Goal: Transaction & Acquisition: Purchase product/service

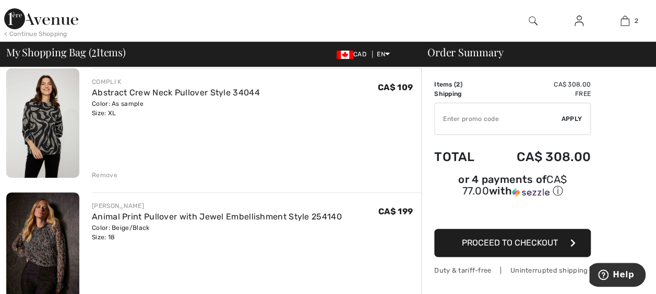
scroll to position [86, 0]
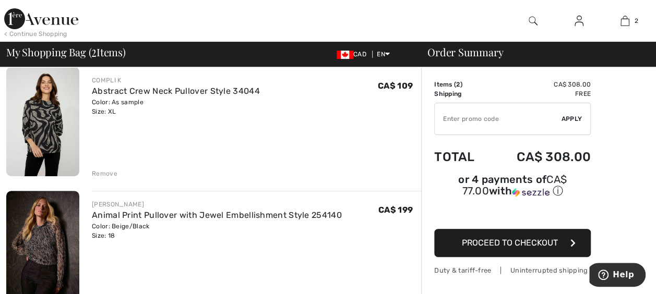
click at [468, 238] on span "Proceed to Checkout" at bounding box center [510, 243] width 96 height 10
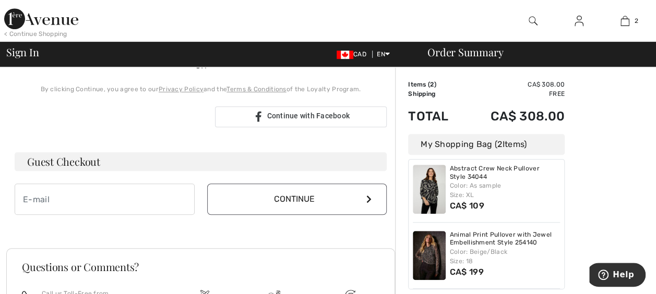
scroll to position [245, 0]
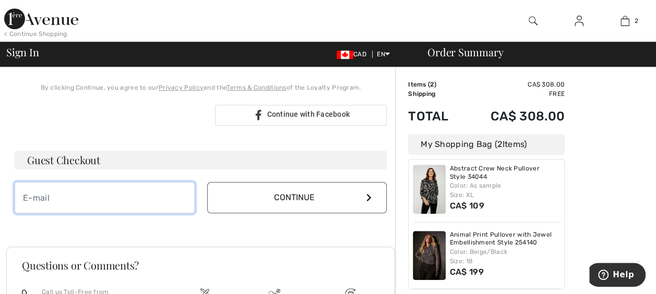
click at [71, 197] on input "email" at bounding box center [105, 197] width 180 height 31
type input "R"
type input "A"
type input "[EMAIL_ADDRESS][DOMAIN_NAME]"
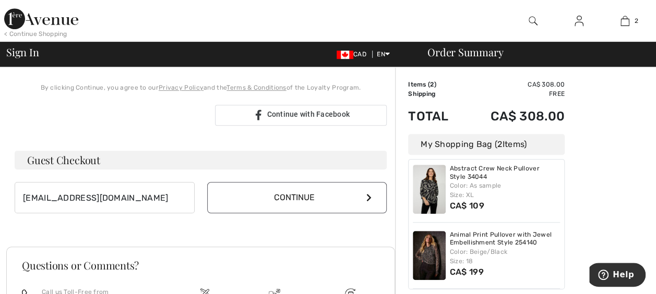
click at [366, 194] on icon at bounding box center [368, 198] width 5 height 8
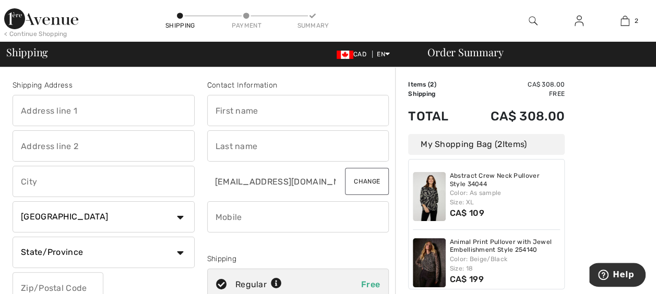
click at [44, 105] on input "text" at bounding box center [104, 110] width 182 height 31
type input "1202-1900 LAKE SHORE BLVD W"
type input "O"
type input "R"
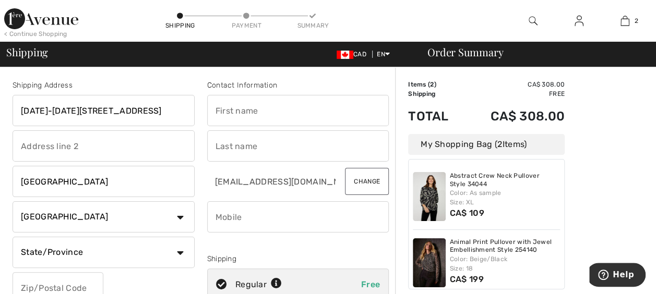
type input "TORONTO"
click at [35, 249] on select "State/Province Alberta British Columbia Manitoba New Brunswick Newfoundland and…" at bounding box center [104, 252] width 182 height 31
select select "ON"
click at [13, 237] on select "State/Province Alberta British Columbia Manitoba New Brunswick Newfoundland and…" at bounding box center [104, 252] width 182 height 31
click at [62, 294] on html "We value your privacy We use cookies to enhance your browsing experience, serve…" at bounding box center [328, 147] width 656 height 294
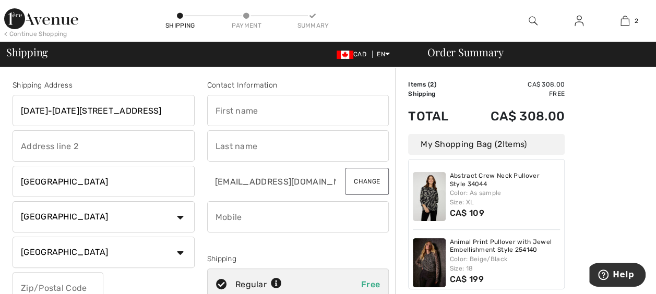
click at [71, 283] on input "text" at bounding box center [58, 287] width 91 height 31
type input ">"
type input "M6S1A4"
click at [245, 121] on input "text" at bounding box center [298, 110] width 182 height 31
type input "ANNE"
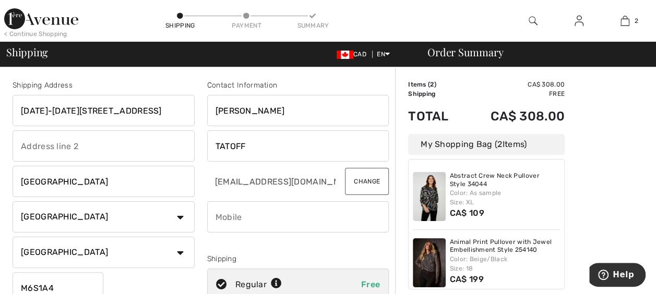
type input "TATOFF"
type input "3"
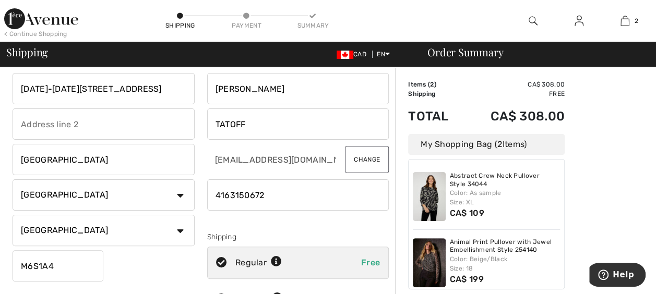
scroll to position [50, 0]
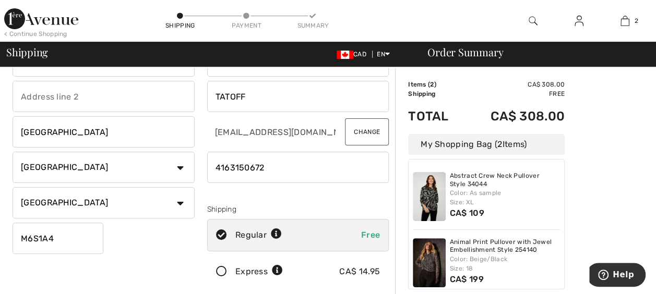
type input "4163150672"
click at [322, 217] on div "Contact Information ANNE TATOFF atatoff@gmail.com Change Shipping Regular Free …" at bounding box center [298, 161] width 195 height 262
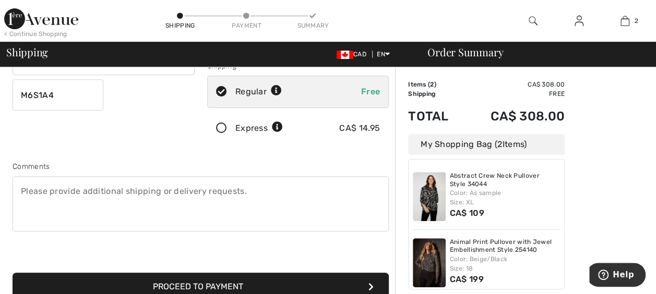
scroll to position [227, 0]
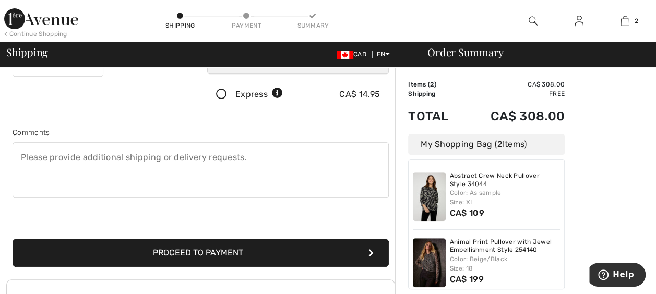
click at [196, 252] on button "Proceed to Payment" at bounding box center [201, 253] width 376 height 28
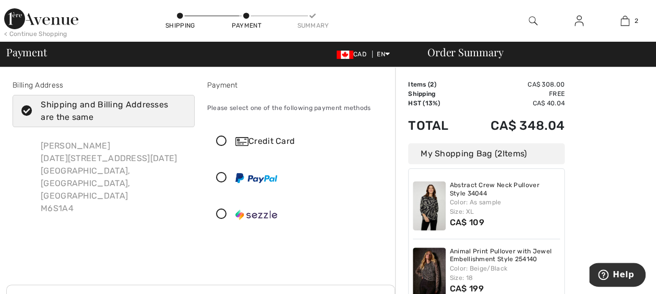
click at [254, 129] on div "Credit Card" at bounding box center [298, 141] width 181 height 31
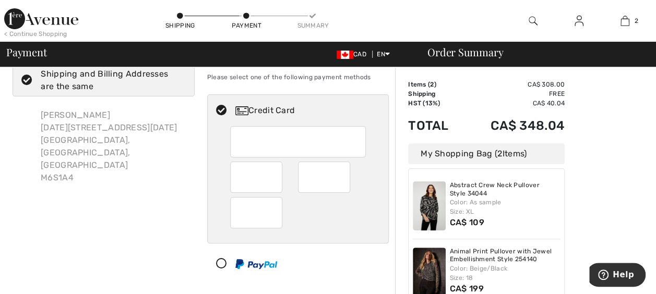
scroll to position [38, 0]
